Goal: Find specific page/section: Find specific page/section

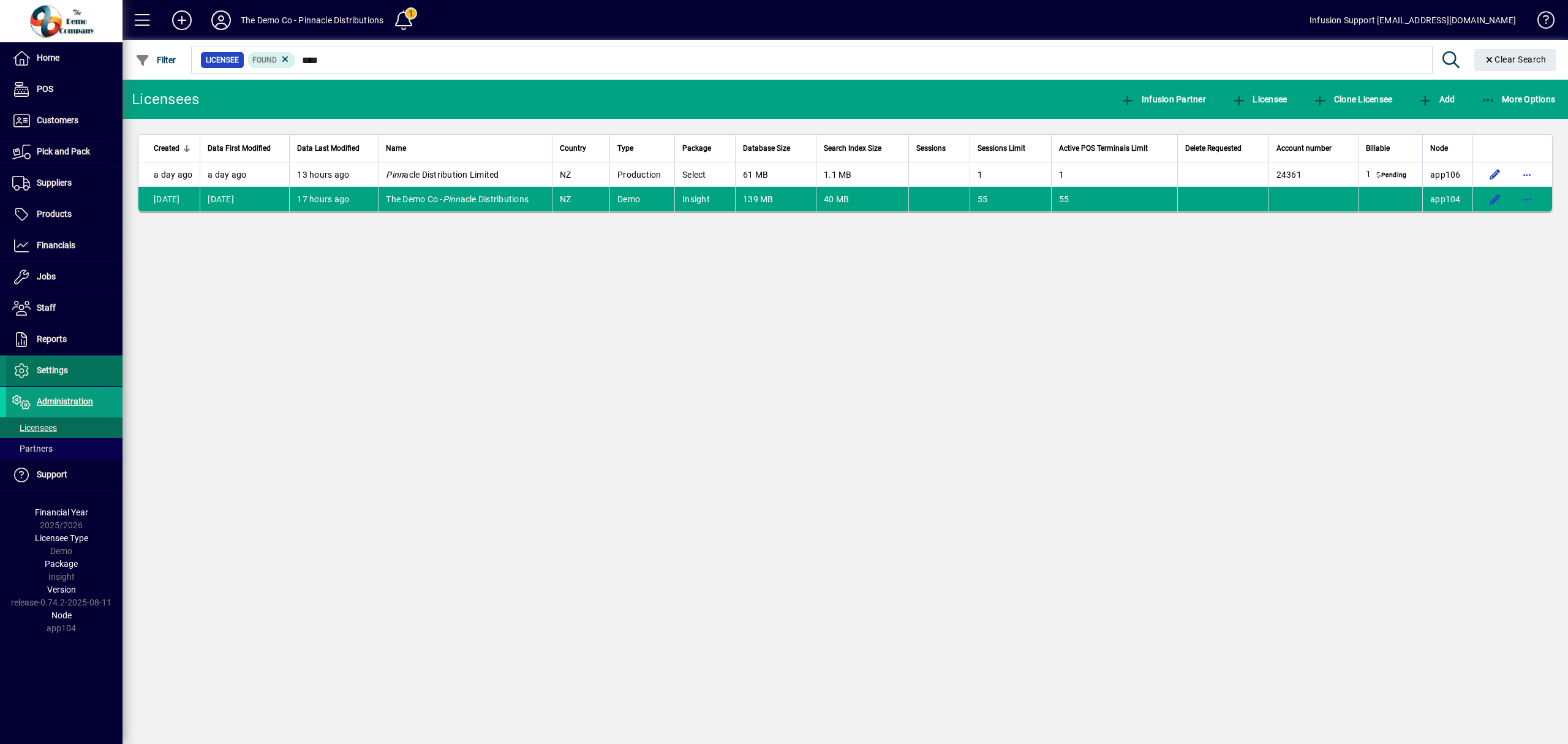
click at [54, 370] on span "Settings" at bounding box center [52, 370] width 31 height 10
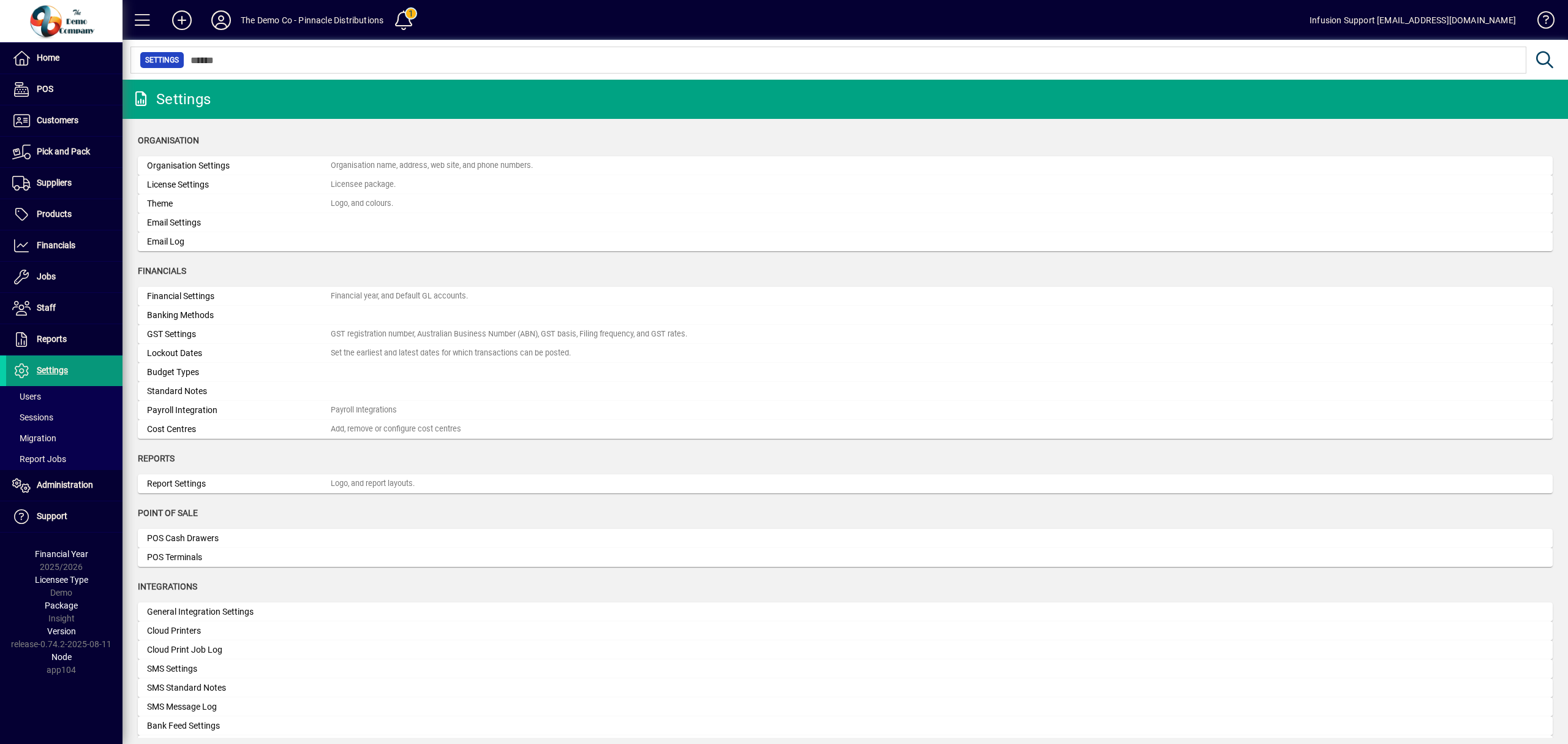
click at [58, 371] on span "Settings" at bounding box center [52, 370] width 31 height 10
click at [60, 485] on span "Administration" at bounding box center [65, 485] width 56 height 10
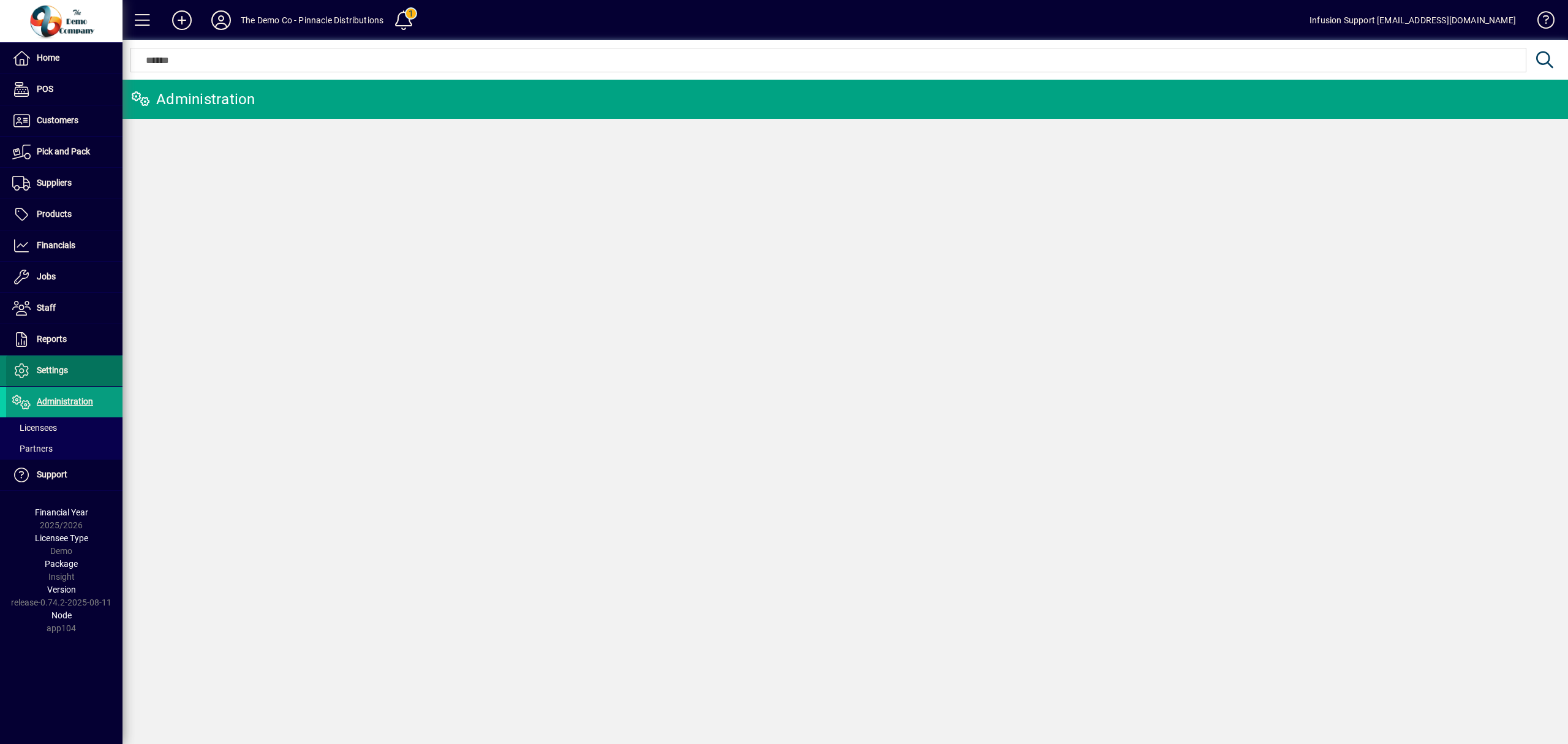
click at [59, 368] on span "Settings" at bounding box center [52, 370] width 31 height 10
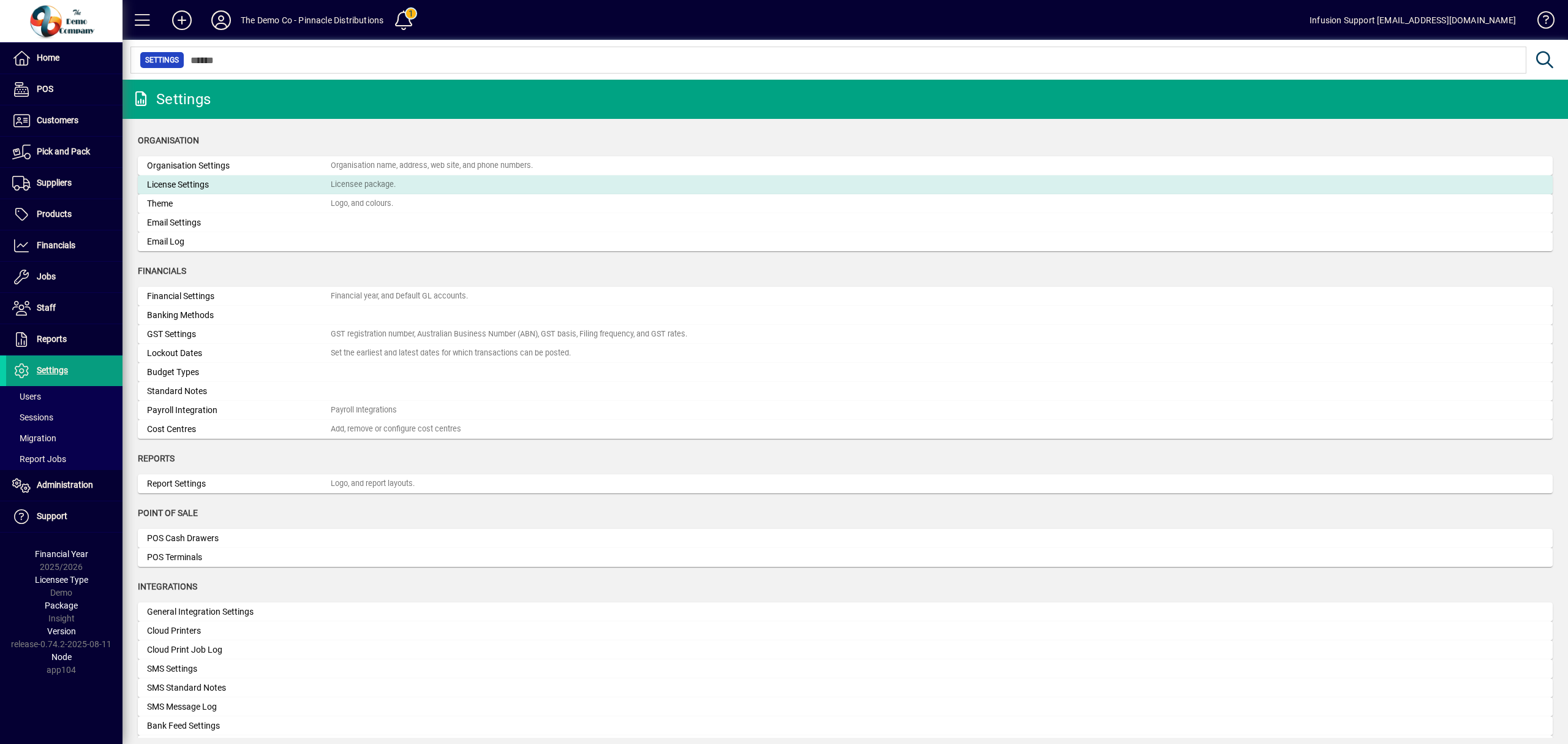
click at [380, 180] on div "Licensee package." at bounding box center [362, 185] width 65 height 12
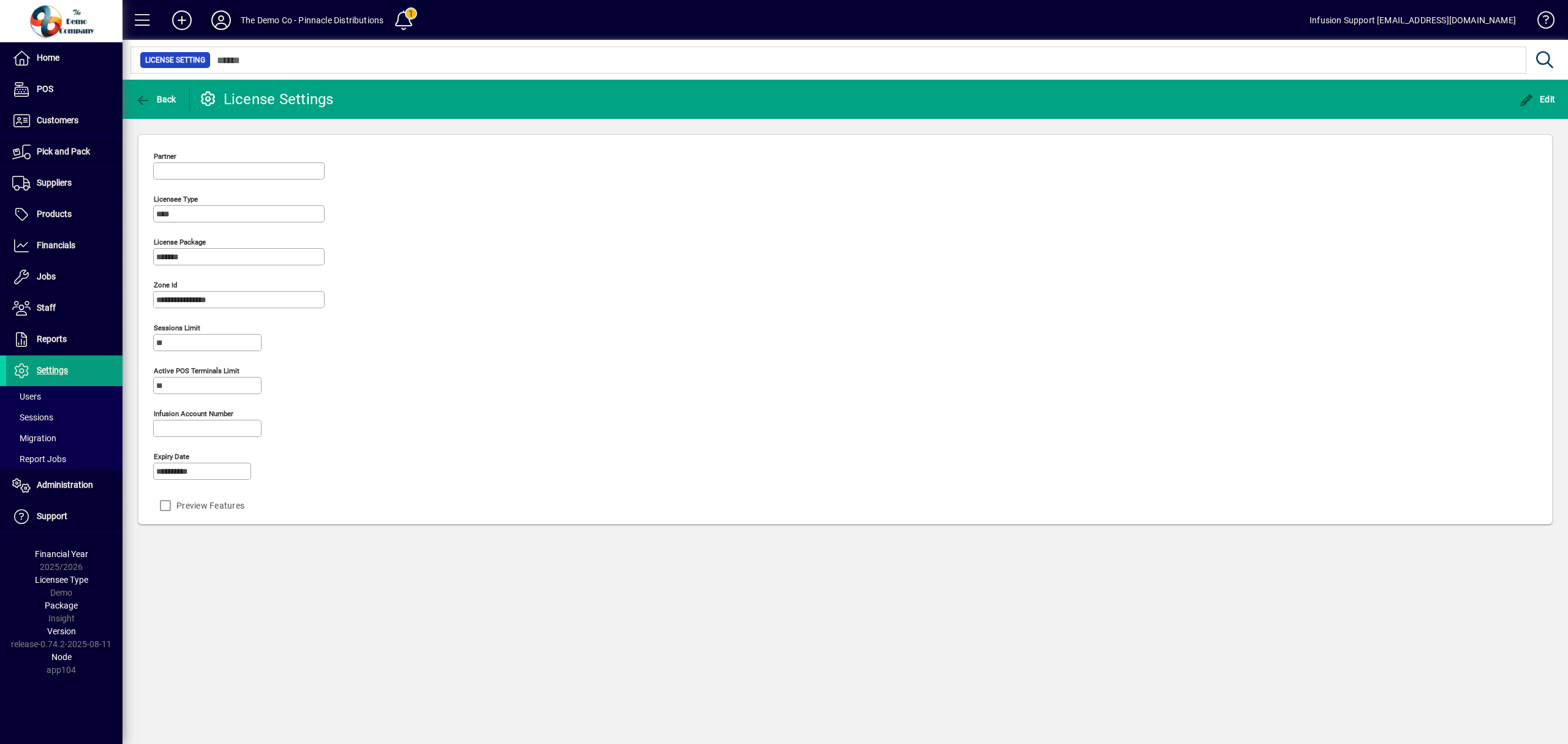
click at [218, 20] on icon at bounding box center [221, 20] width 25 height 19
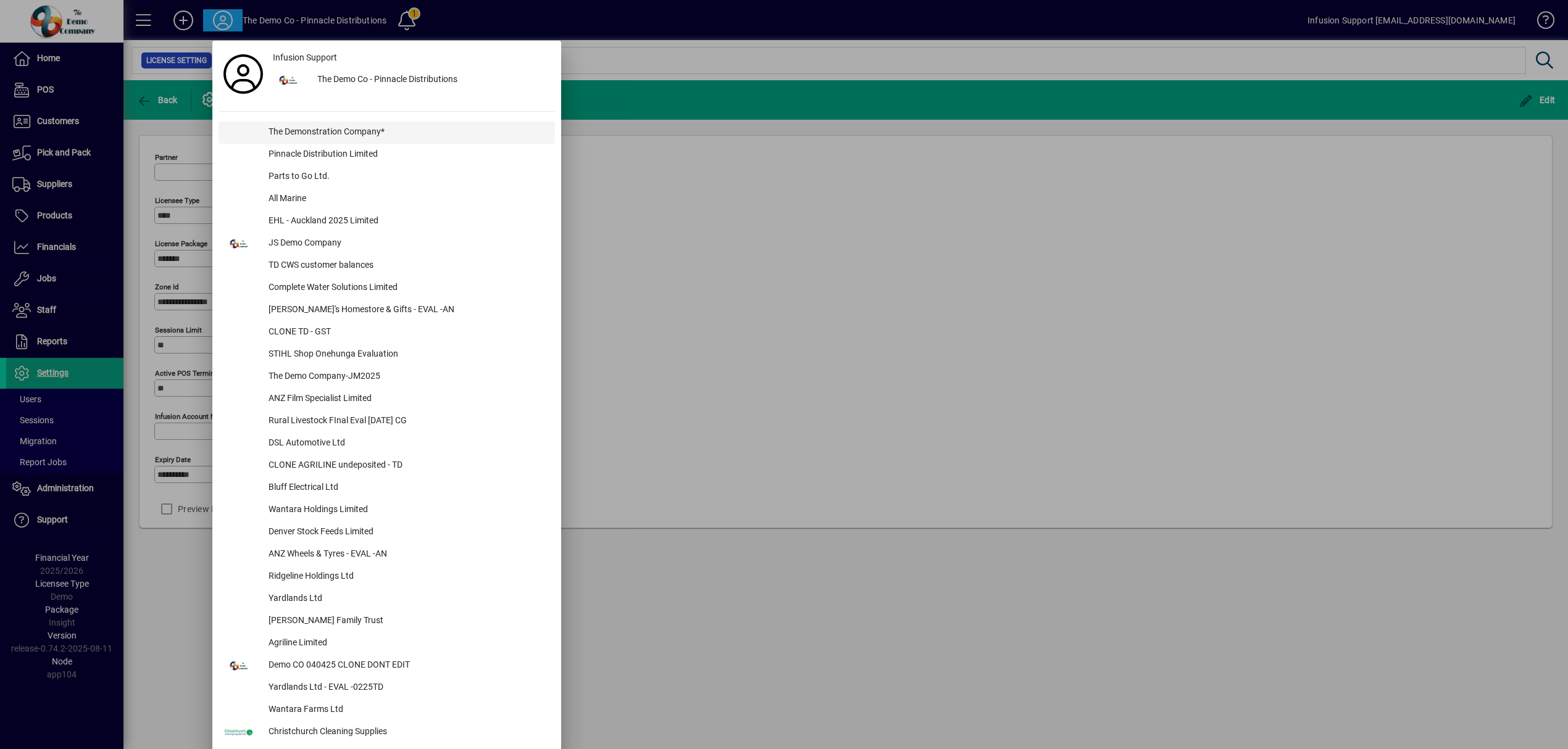
click at [269, 131] on div "The Demonstration Company*" at bounding box center [407, 132] width 296 height 22
